Goal: Information Seeking & Learning: Understand process/instructions

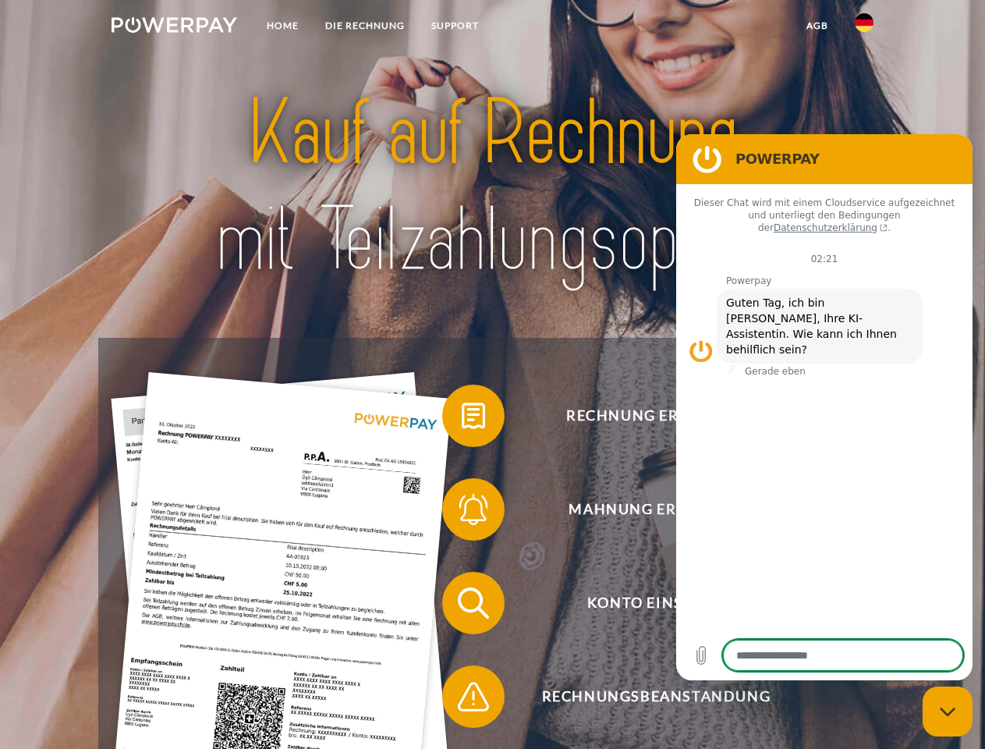
click at [174, 27] on img at bounding box center [175, 25] width 126 height 16
click at [864, 27] on img at bounding box center [864, 22] width 19 height 19
click at [817, 26] on link "agb" at bounding box center [817, 26] width 48 height 28
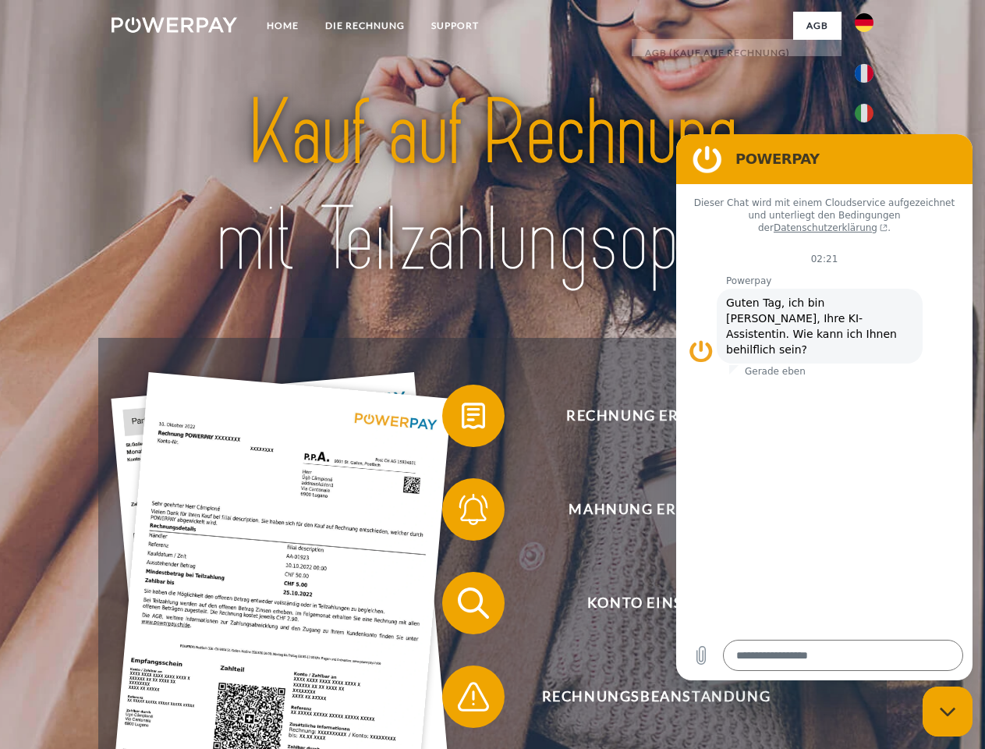
click at [462, 419] on span at bounding box center [450, 416] width 78 height 78
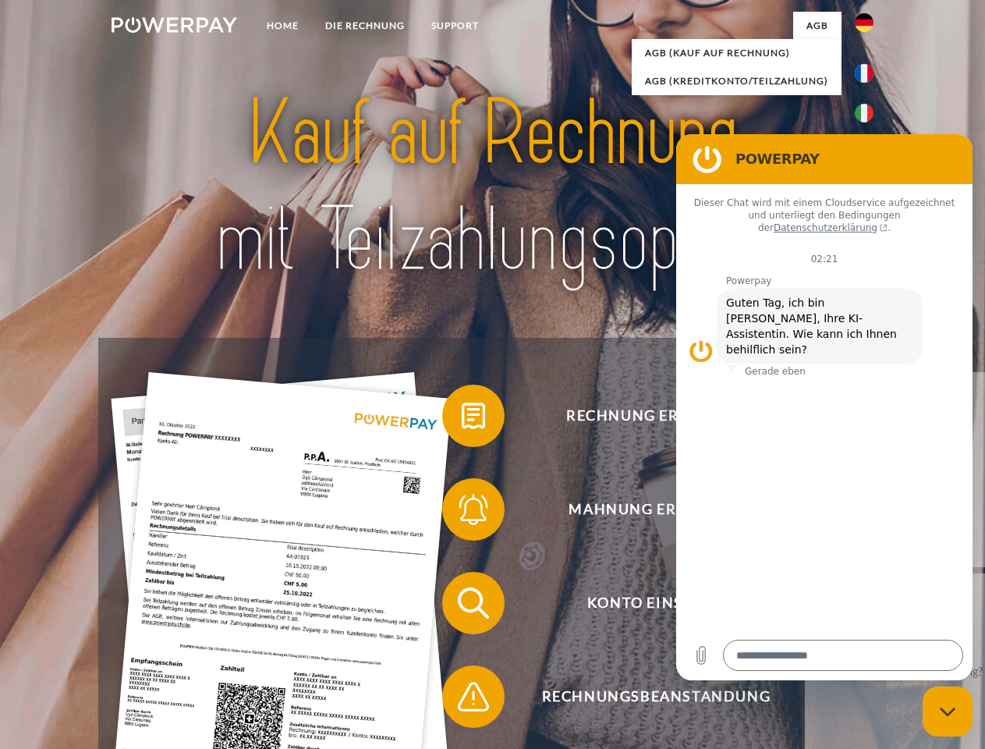
click at [462, 512] on span at bounding box center [450, 509] width 78 height 78
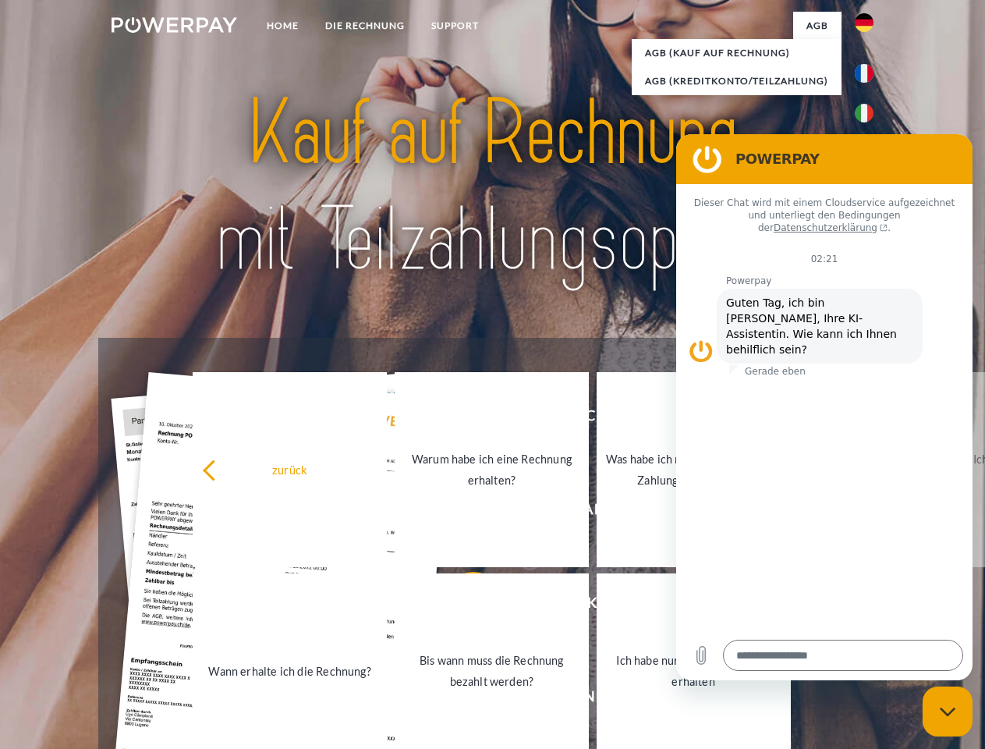
click at [462, 606] on link "Bis wann muss die Rechnung bezahlt werden?" at bounding box center [492, 670] width 194 height 195
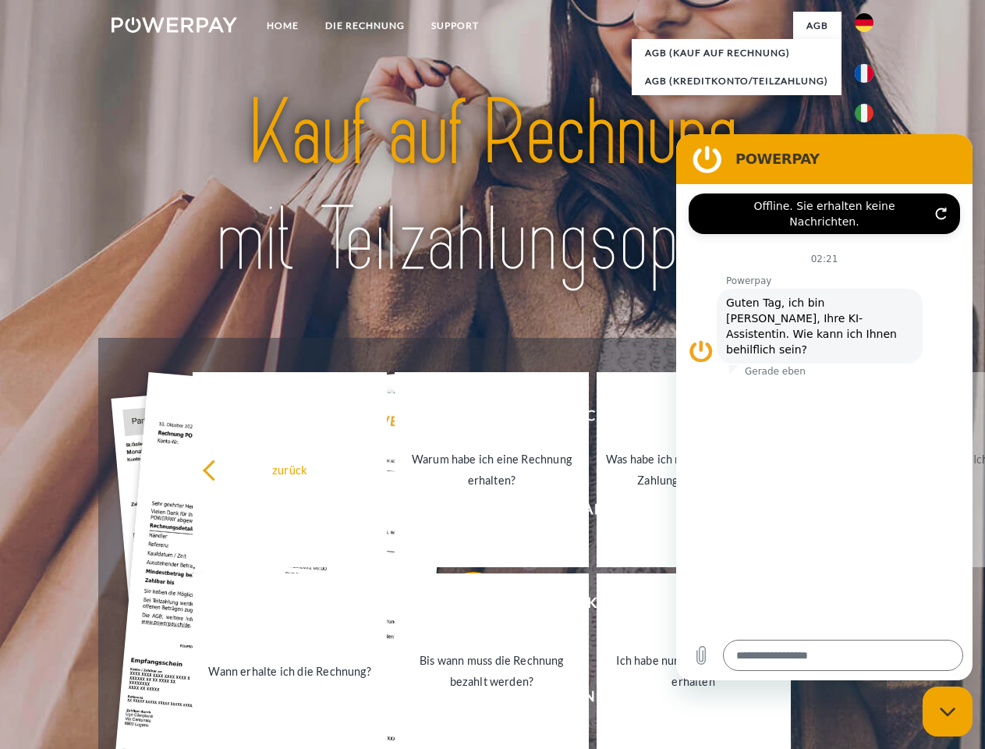
click at [462, 700] on span at bounding box center [450, 696] width 78 height 78
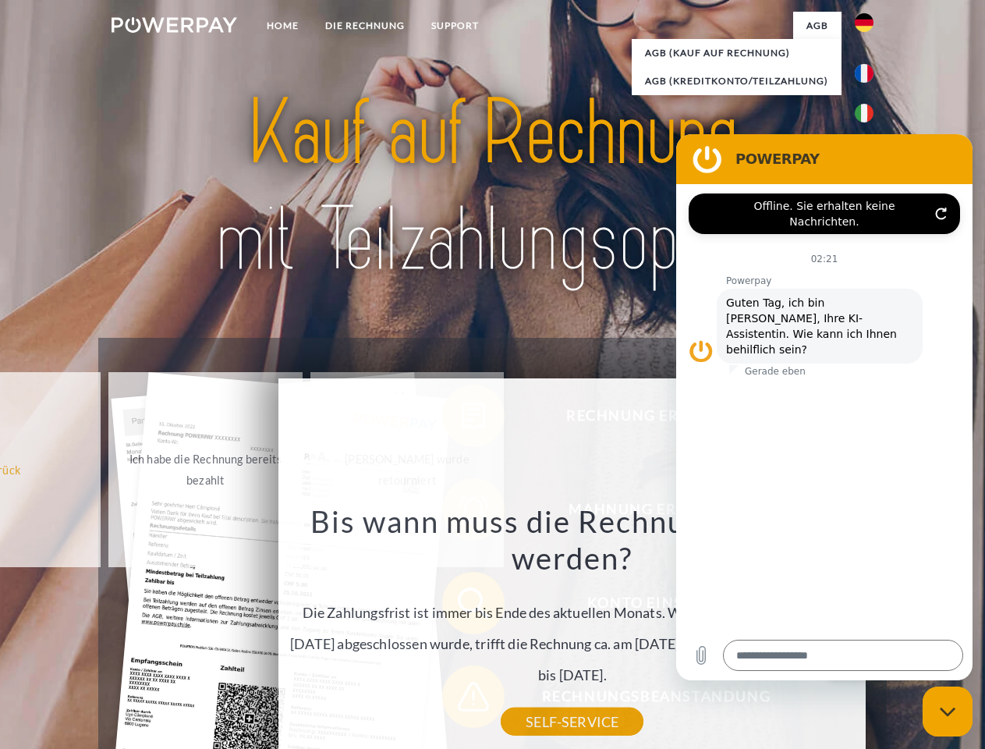
click at [948, 711] on icon "Messaging-Fenster schließen" at bounding box center [948, 712] width 16 height 10
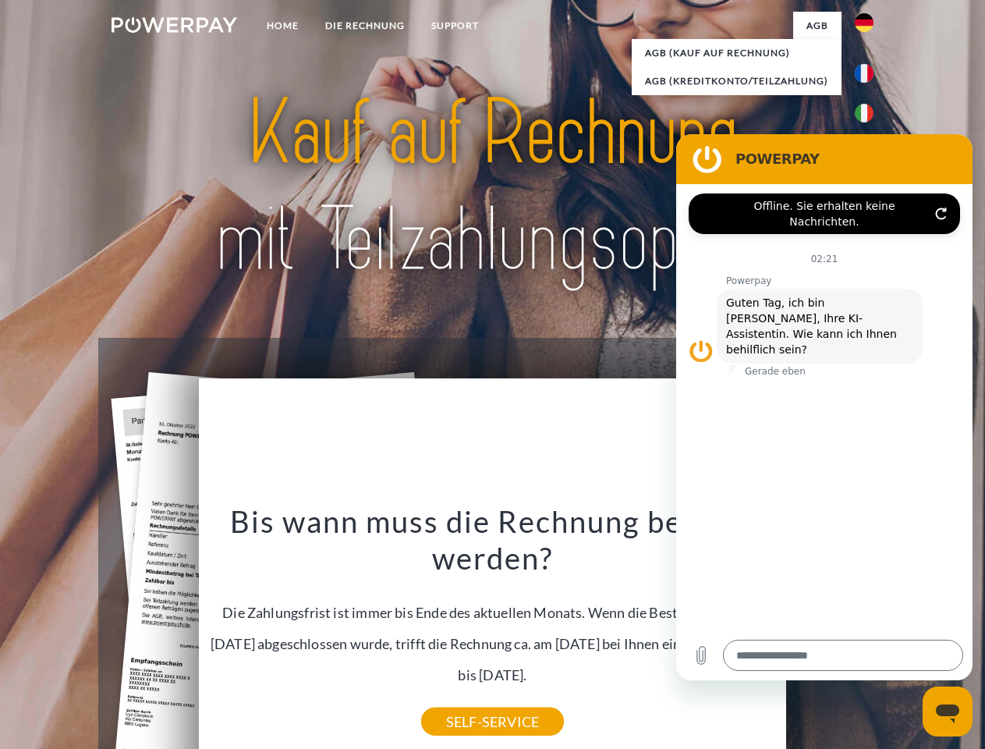
type textarea "*"
